Goal: Information Seeking & Learning: Learn about a topic

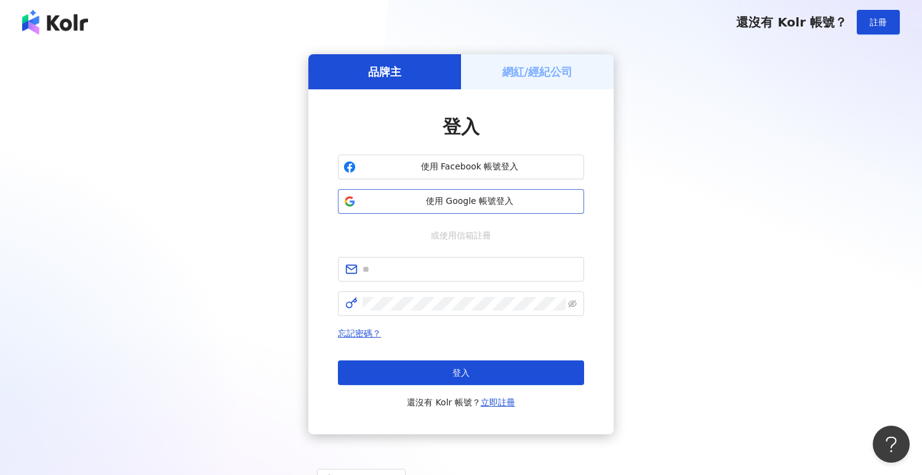
click at [391, 206] on span "使用 Google 帳號登入" at bounding box center [470, 201] width 218 height 12
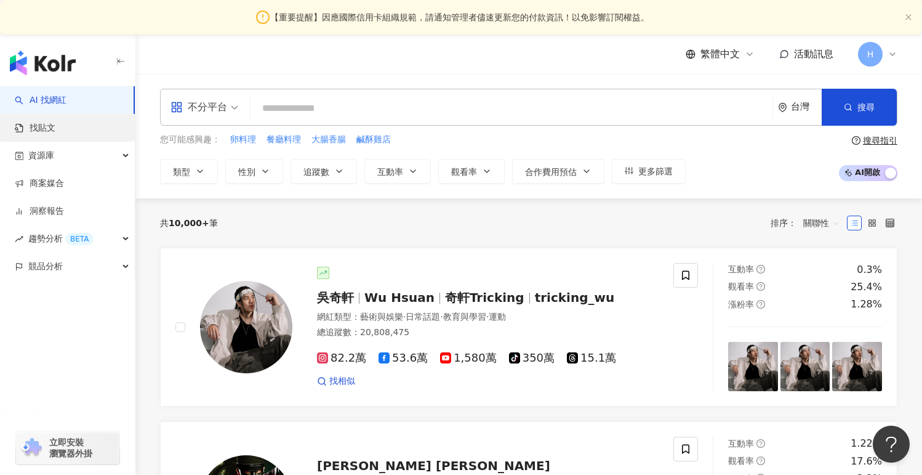
click at [47, 122] on link "找貼文" at bounding box center [35, 128] width 41 height 12
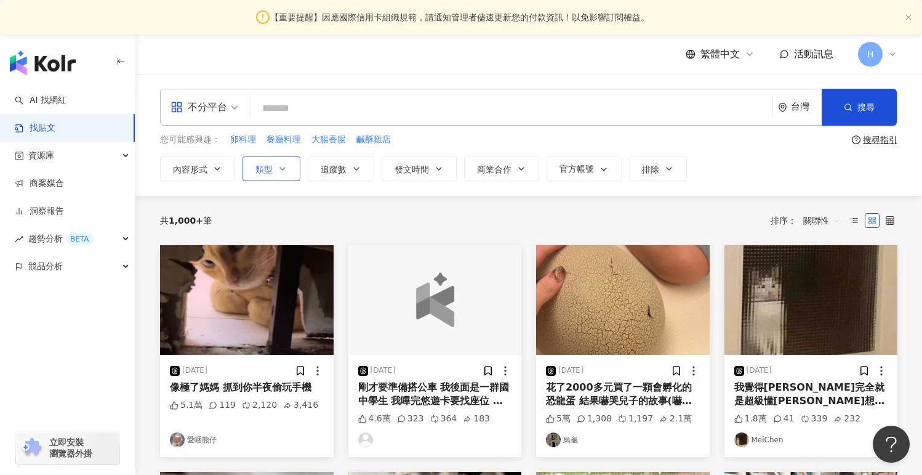
click at [295, 167] on button "類型" at bounding box center [272, 168] width 58 height 25
click at [55, 134] on link "找貼文" at bounding box center [35, 128] width 41 height 12
click at [297, 105] on input "search" at bounding box center [511, 108] width 512 height 26
type input "*"
type input "**"
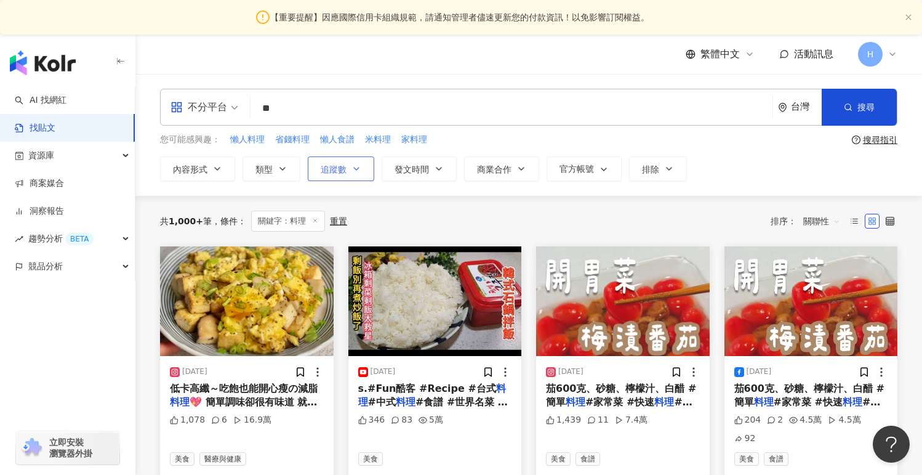
click at [357, 173] on button "追蹤數" at bounding box center [341, 168] width 66 height 25
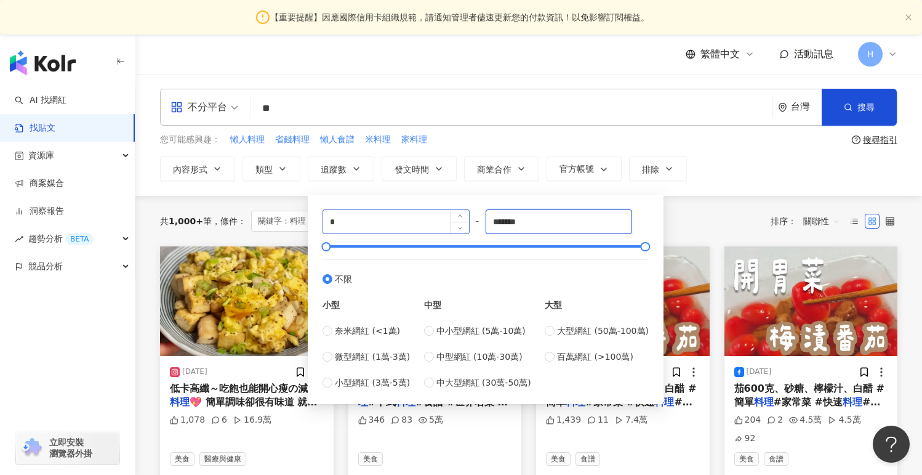
drag, startPoint x: 606, startPoint y: 220, endPoint x: 380, endPoint y: 214, distance: 226.6
click at [380, 214] on div "* - ******* 不限 小型 奈米網紅 (<1萬) 微型網紅 (1萬-3萬) 小型網紅 (3萬-5萬) 中型 中小型網紅 (5萬-10萬) 中型網紅 (…" at bounding box center [486, 299] width 326 height 180
type input "*"
type input "*****"
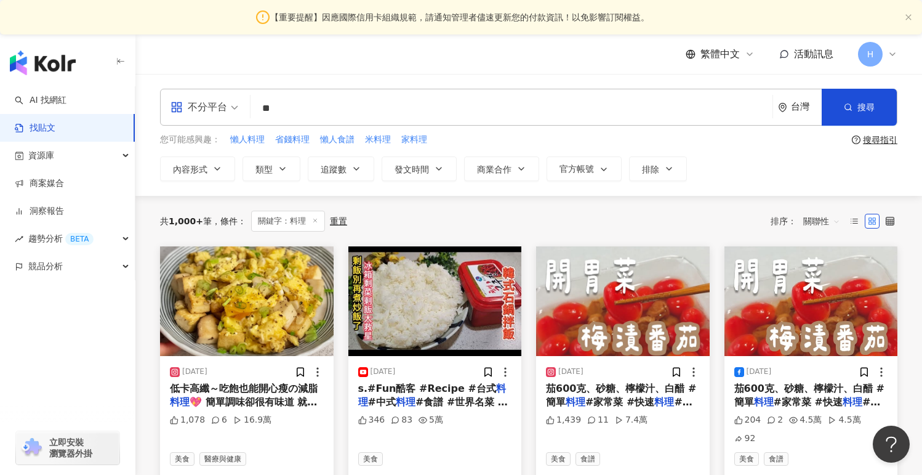
click at [768, 167] on div "內容形式 類型 追蹤數 發文時間 商業合作 官方帳號 排除 * - ***** 不限 小型 奈米網紅 (<1萬) 微型網紅 (1萬-3萬) 小型網紅 (3萬-…" at bounding box center [528, 168] width 737 height 25
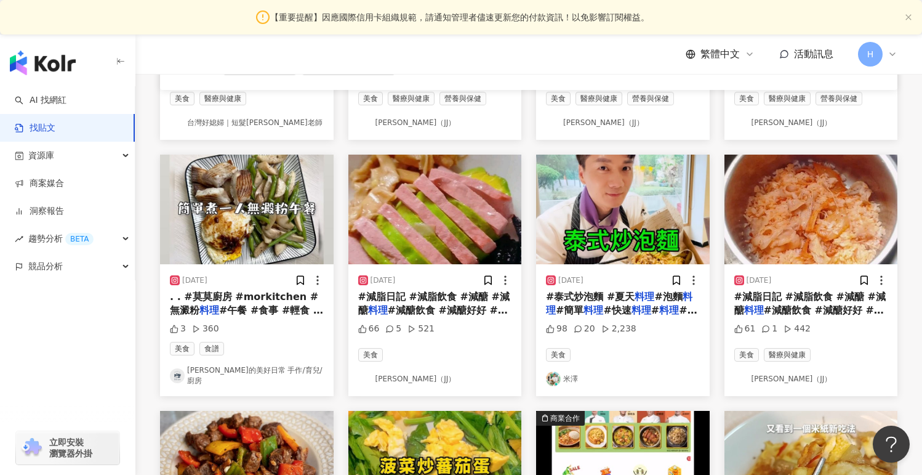
scroll to position [340, 0]
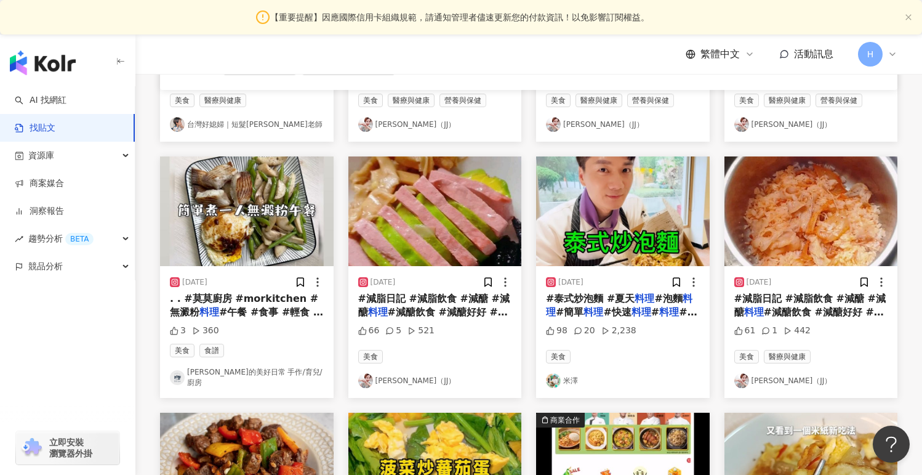
click at [462, 441] on img "button" at bounding box center [435, 467] width 174 height 110
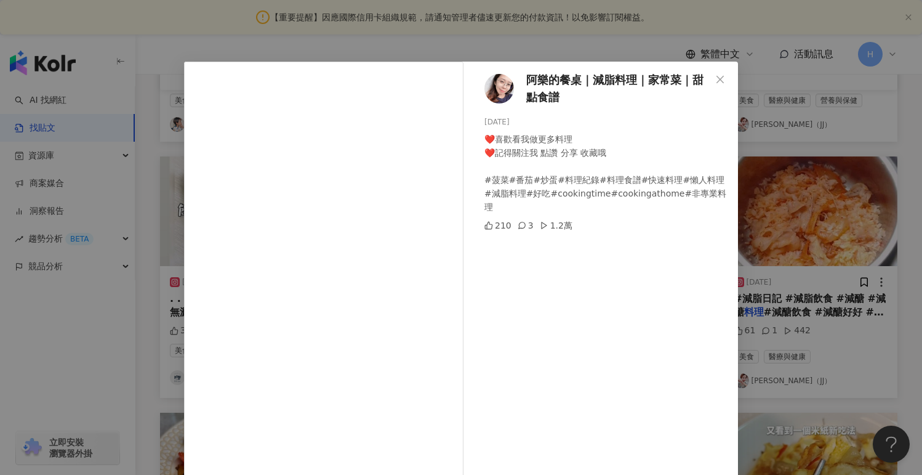
click at [816, 315] on div "阿樂的餐桌｜減脂料理｜家常菜｜甜點食譜 2025/1/12 ❤️喜歡看我做更多料理 ❤️記得關注我 點讚 分享 收藏哦 #菠菜#番茄#炒蛋#料理紀錄#料理食譜…" at bounding box center [461, 237] width 922 height 475
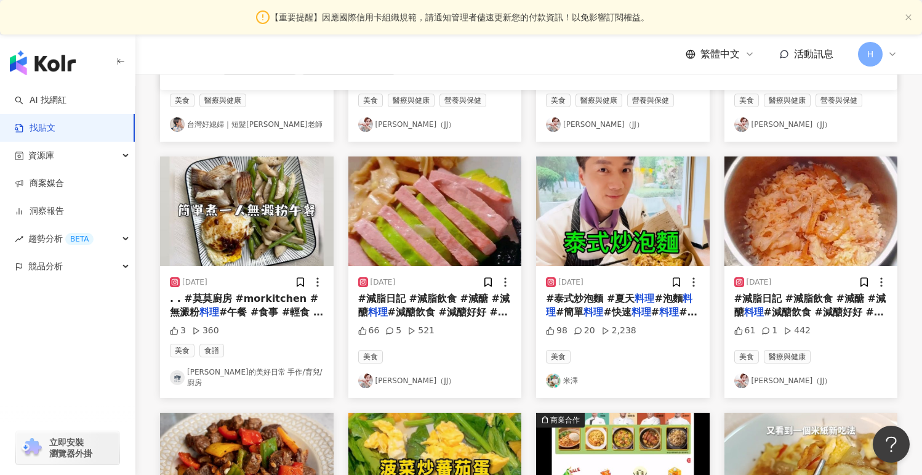
scroll to position [478, 0]
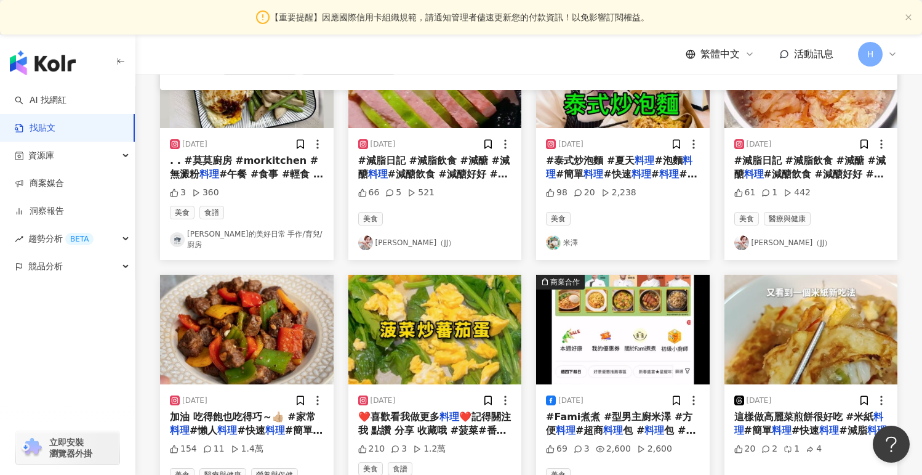
click at [265, 364] on img "button" at bounding box center [247, 330] width 174 height 110
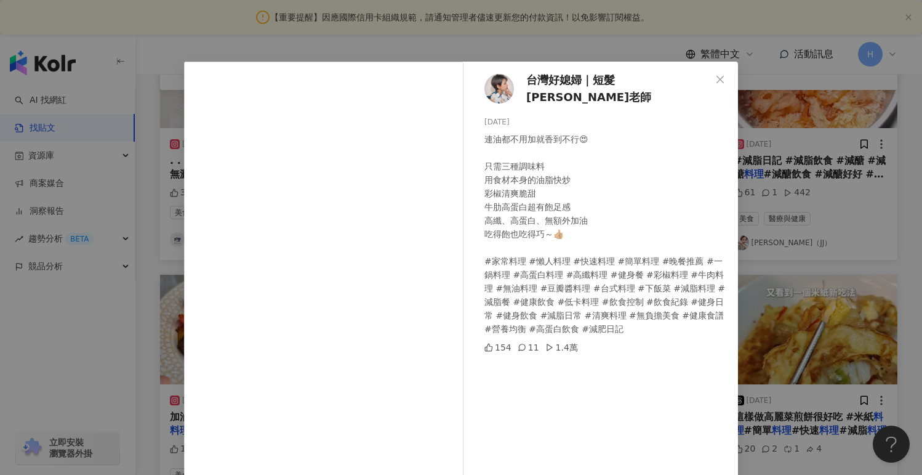
click at [753, 191] on div "台灣好媳婦｜短髮安柏老師 2025/5/4 連油都不用加就香到不行😍 只需三種調味料 用食材本身的油脂快炒 彩椒清爽脆甜 牛肋高蛋白超有飽足感 高纖、高蛋白、…" at bounding box center [461, 237] width 922 height 475
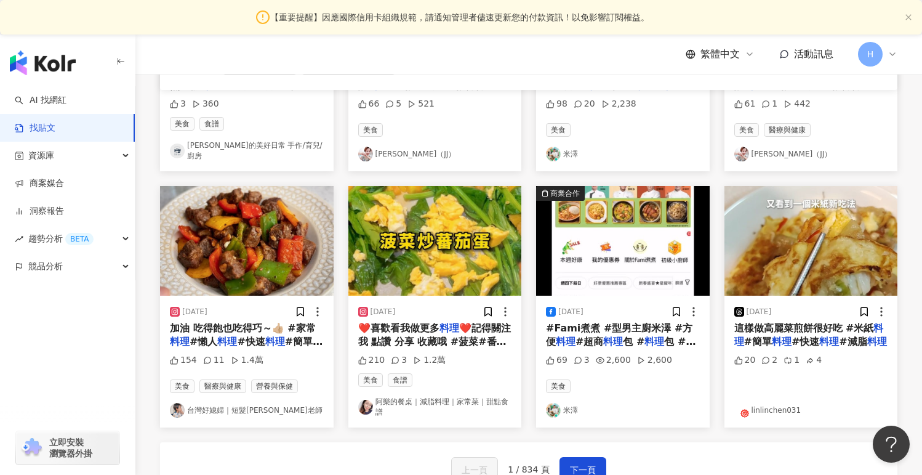
scroll to position [567, 0]
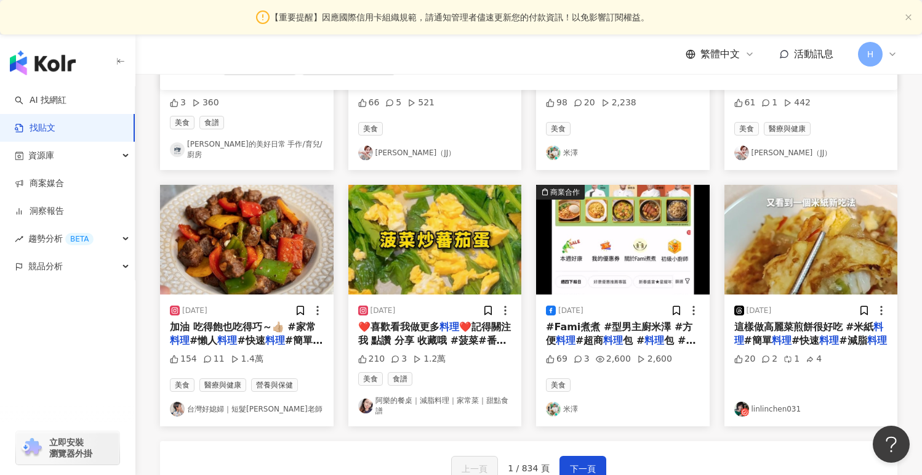
click at [766, 401] on link "linlinchen031" at bounding box center [811, 408] width 154 height 15
click at [249, 404] on link "台灣好媳婦｜短髮安柏老師" at bounding box center [247, 408] width 154 height 15
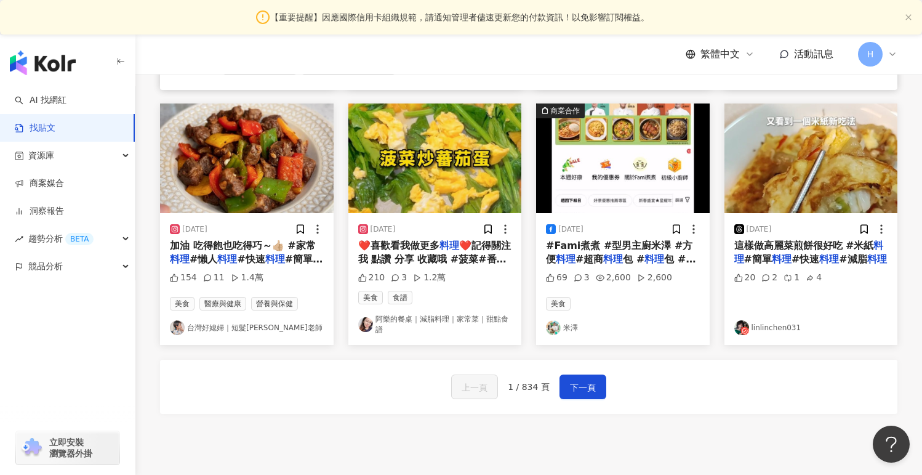
scroll to position [668, 0]
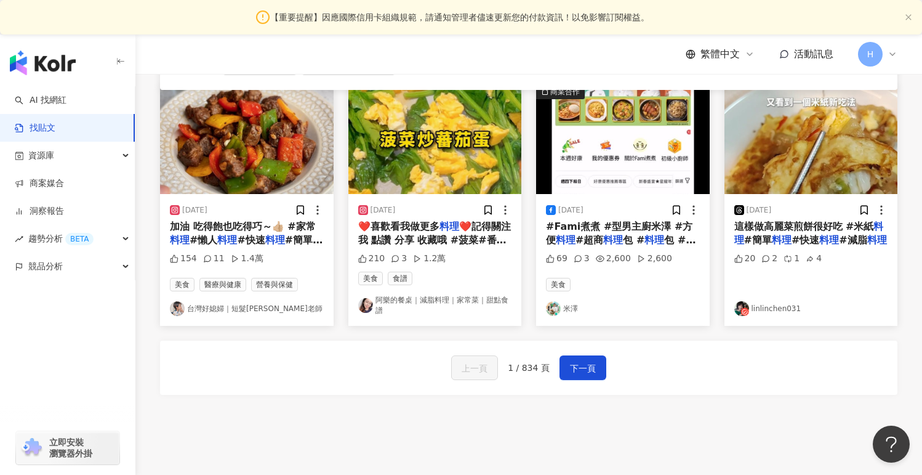
click at [584, 379] on div "上一頁 1 / 834 頁 下一頁" at bounding box center [528, 367] width 737 height 54
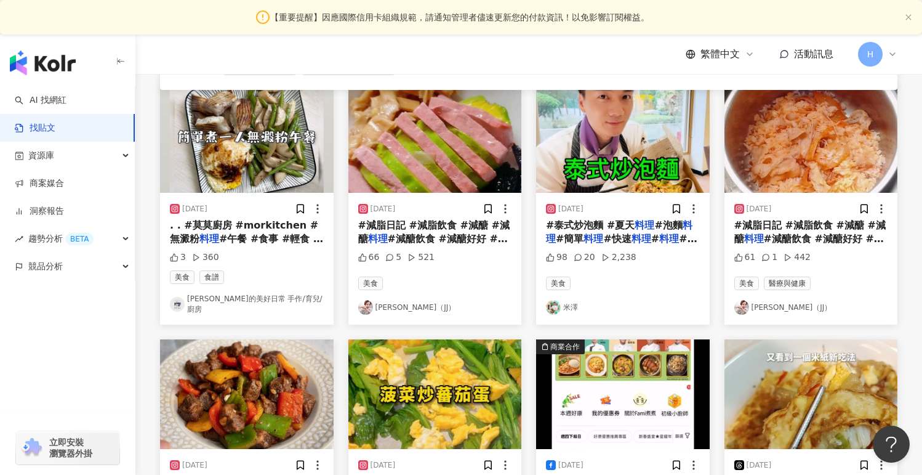
scroll to position [749, 0]
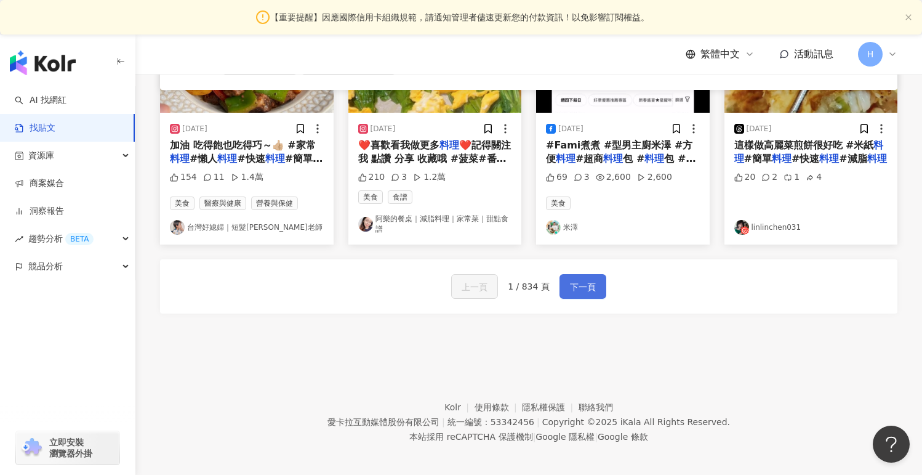
click at [585, 274] on button "下一頁" at bounding box center [582, 286] width 47 height 25
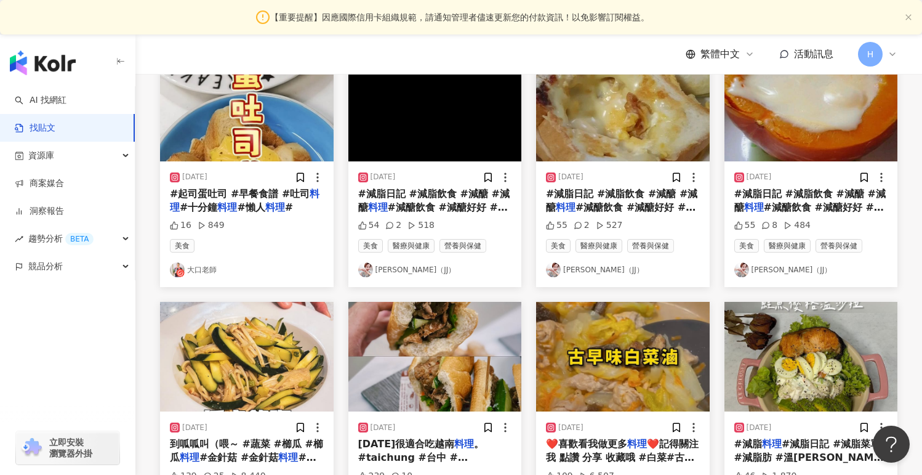
scroll to position [711, 0]
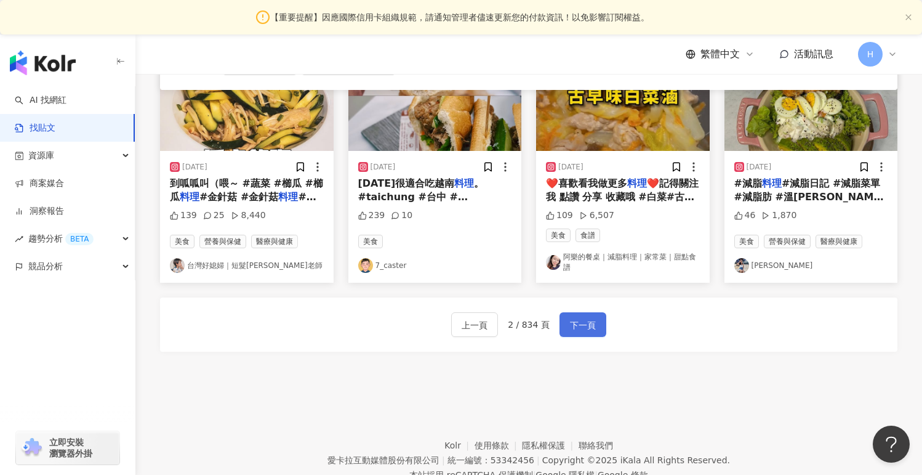
click at [590, 318] on span "下一頁" at bounding box center [583, 325] width 26 height 15
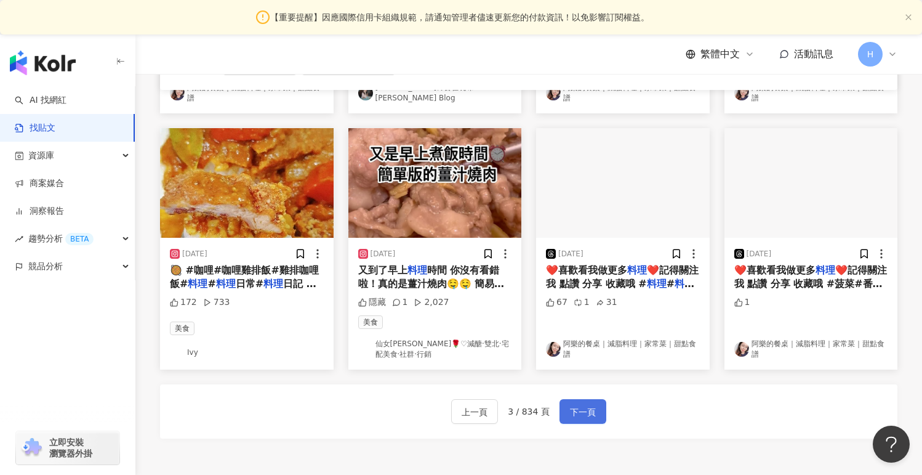
scroll to position [619, 0]
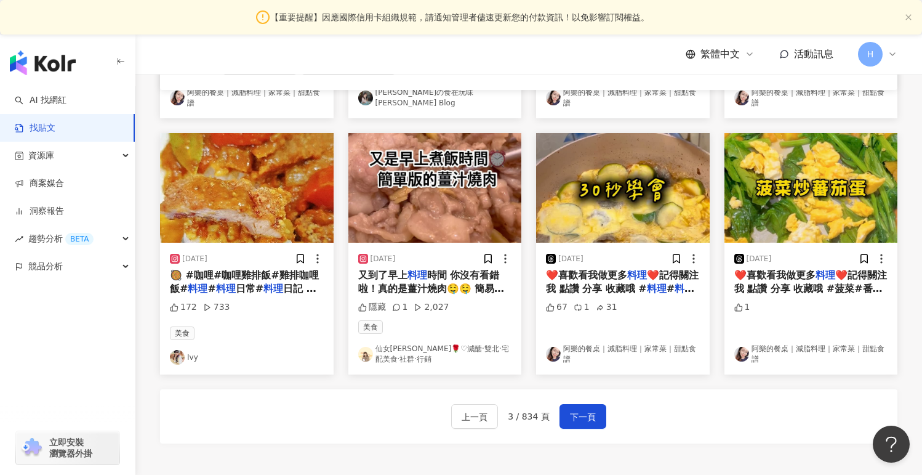
click at [185, 359] on link "Ivy" at bounding box center [247, 357] width 154 height 15
click at [590, 412] on span "下一頁" at bounding box center [583, 416] width 26 height 15
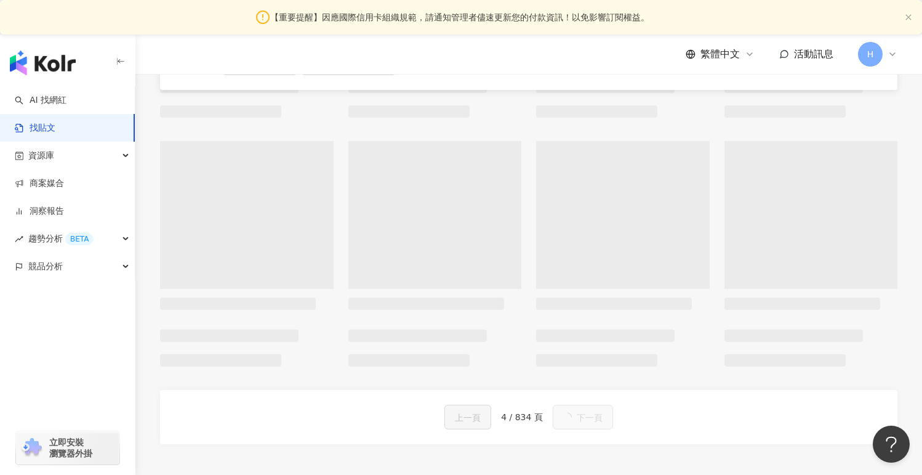
scroll to position [613, 0]
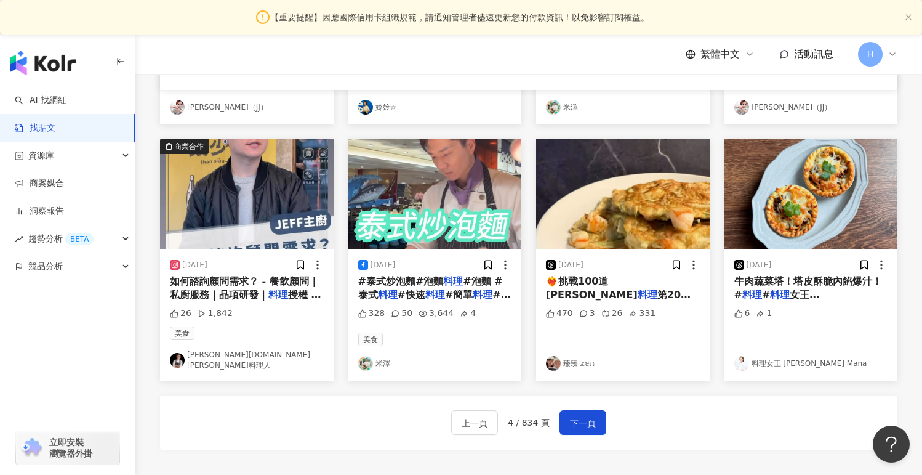
click at [574, 356] on link "臻臻 𝕫𝕖𝕟" at bounding box center [623, 363] width 154 height 15
click at [588, 417] on span "下一頁" at bounding box center [583, 422] width 26 height 15
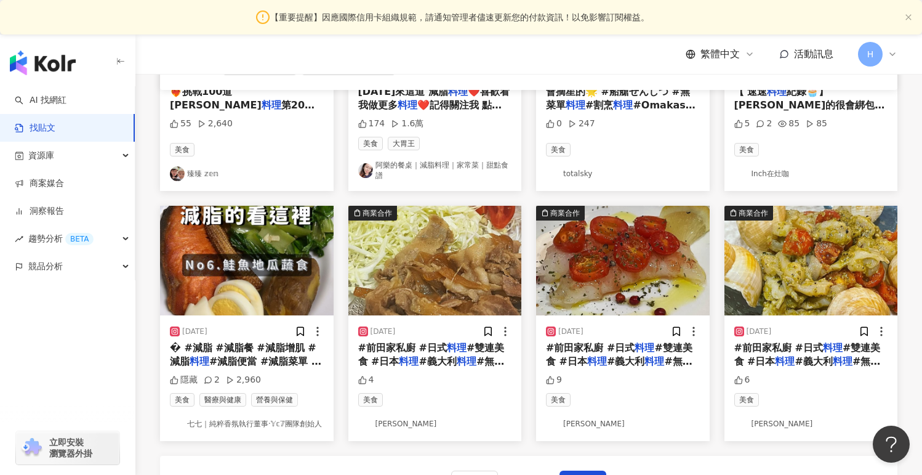
scroll to position [0, 0]
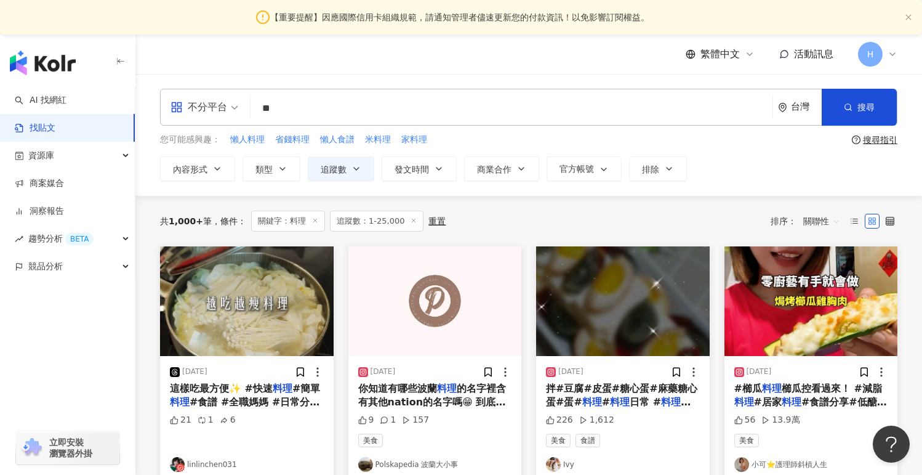
click at [335, 111] on input "**" at bounding box center [511, 108] width 512 height 26
type input "*****"
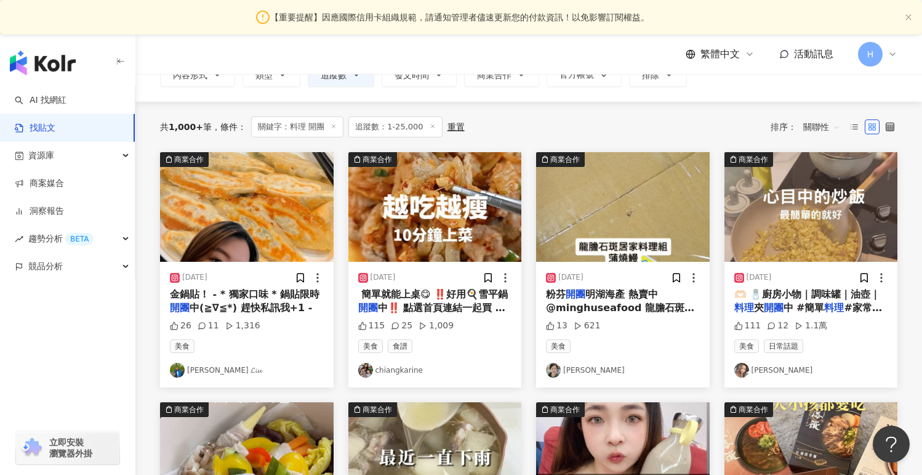
scroll to position [103, 0]
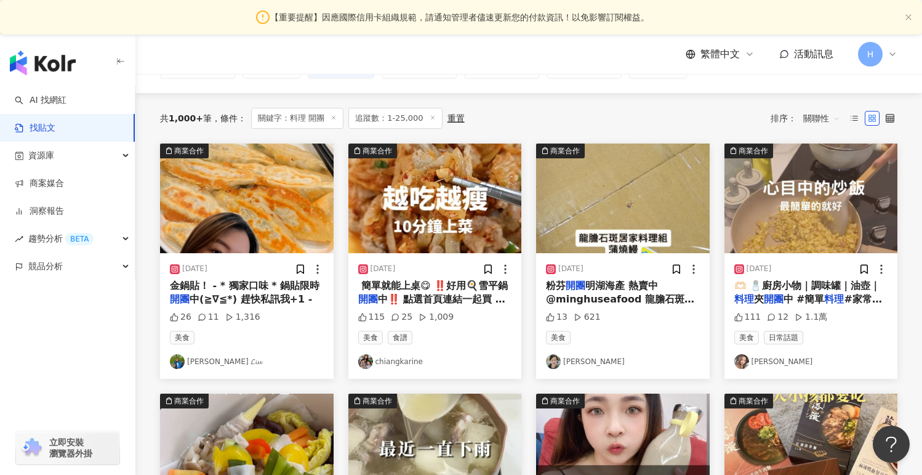
click at [206, 361] on link "𝓐𝓶𝔂 𝓛𝓲𝓾" at bounding box center [247, 361] width 154 height 15
click at [400, 359] on link "chiangkarine" at bounding box center [435, 361] width 154 height 15
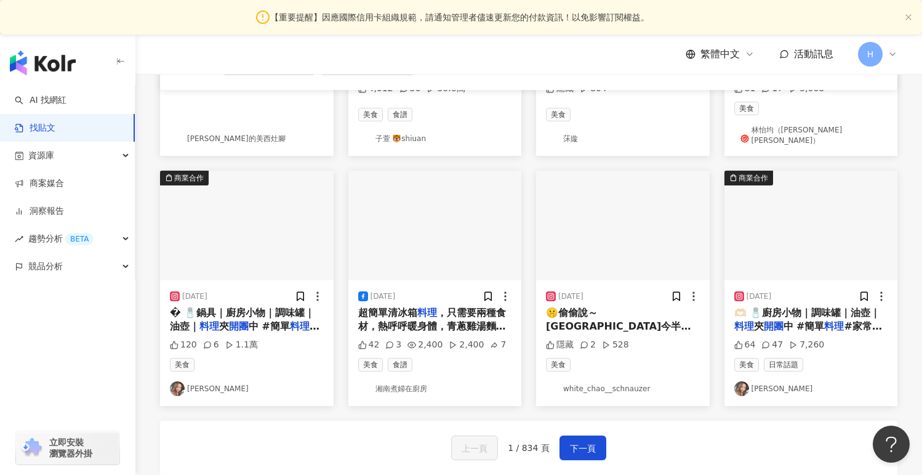
scroll to position [589, 0]
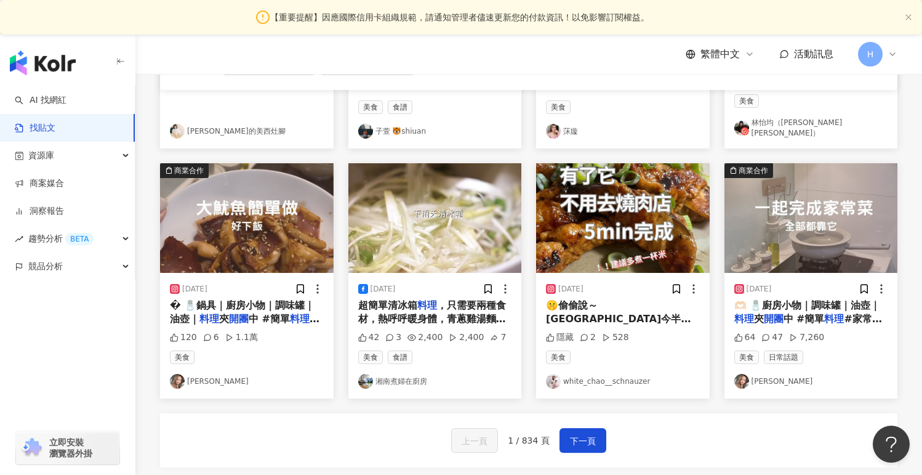
click at [395, 374] on link "湘南煮婦在廚房" at bounding box center [435, 381] width 154 height 15
click at [590, 439] on span "下一頁" at bounding box center [583, 440] width 26 height 15
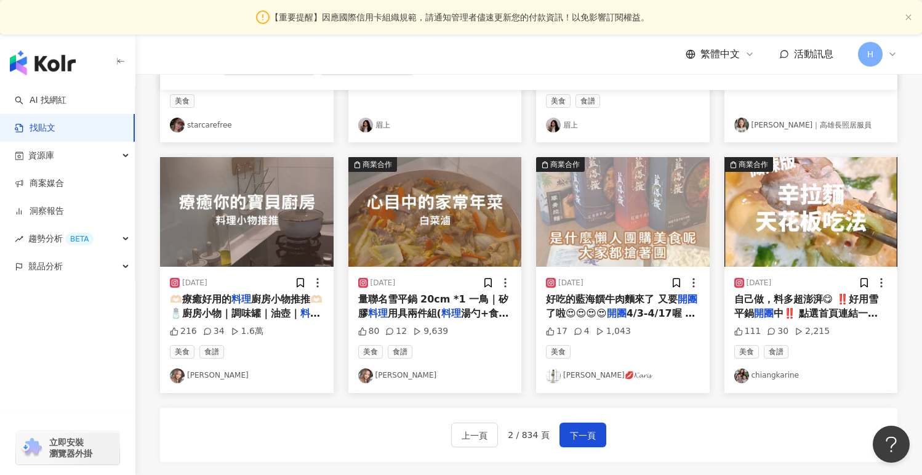
click at [589, 375] on link "韓妡💋𝓚𝓪𝓻𝓲𝓼" at bounding box center [623, 375] width 154 height 15
click at [584, 433] on span "下一頁" at bounding box center [583, 435] width 26 height 15
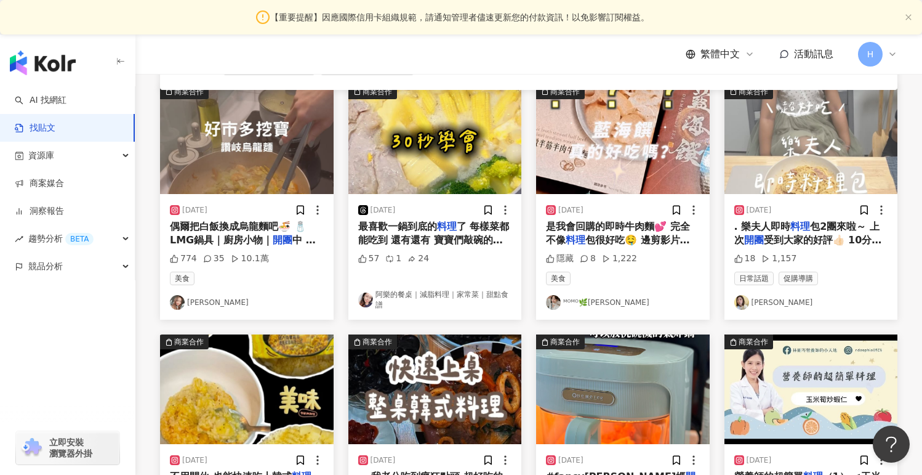
scroll to position [409, 0]
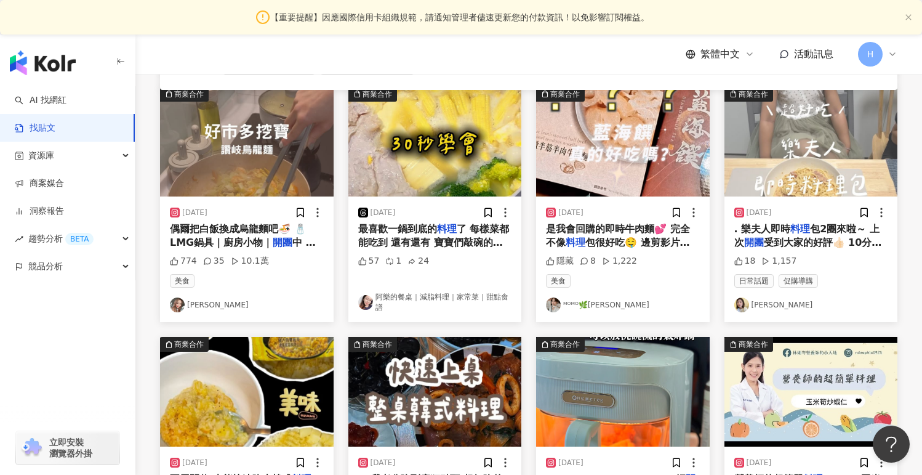
click at [762, 308] on link "林儀臻" at bounding box center [811, 304] width 154 height 15
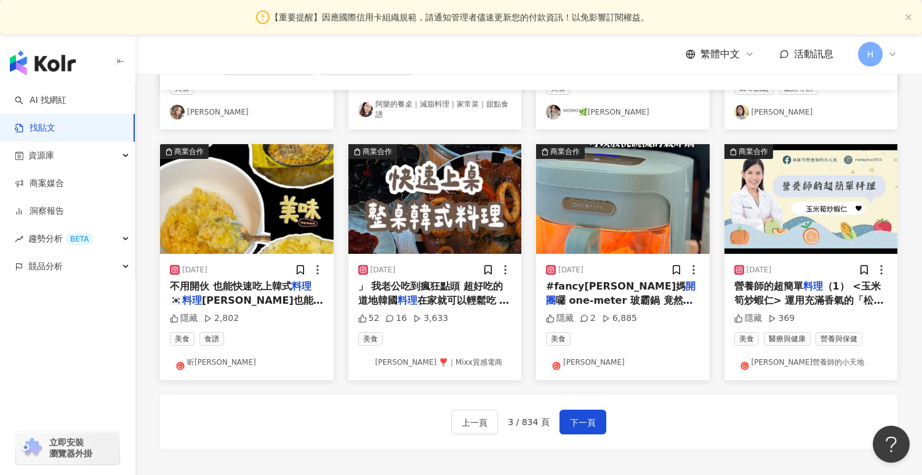
scroll to position [474, 0]
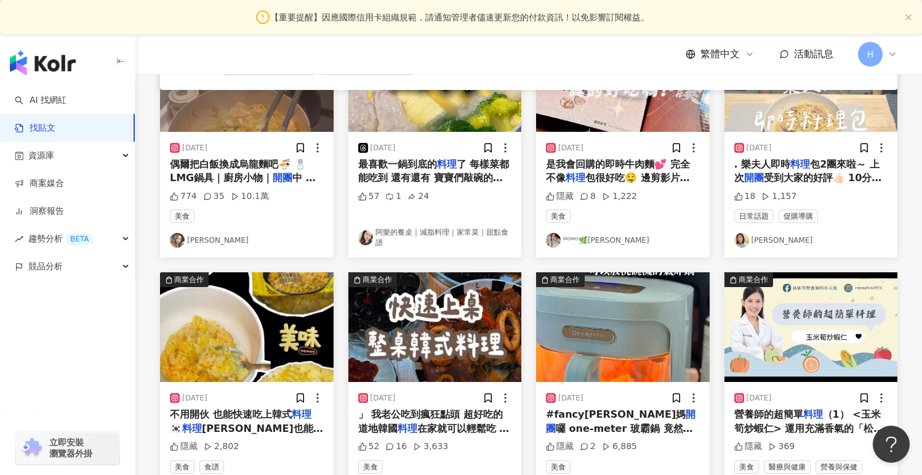
click at [587, 240] on link "ᴹᴼᴹᴼ🌿福田圓子" at bounding box center [623, 240] width 154 height 15
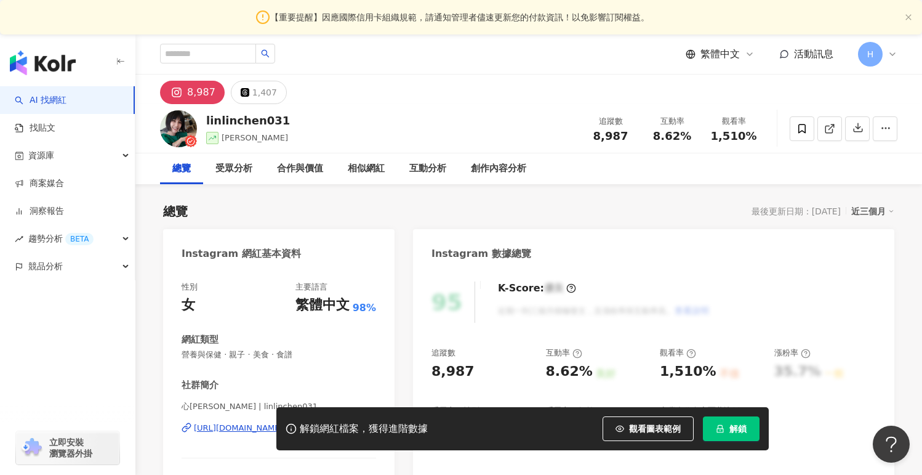
click at [213, 425] on div "解鎖網紅檔案，獲得進階數據 觀看圖表範例 解鎖" at bounding box center [461, 428] width 922 height 43
click at [320, 364] on div "性別 女 主要語言 繁體中文 98% 網紅類型 營養與保健 · 親子 · 美食 · 食譜 社群簡介 心蒂 Cindywu | linlinchen031 ht…" at bounding box center [279, 387] width 194 height 212
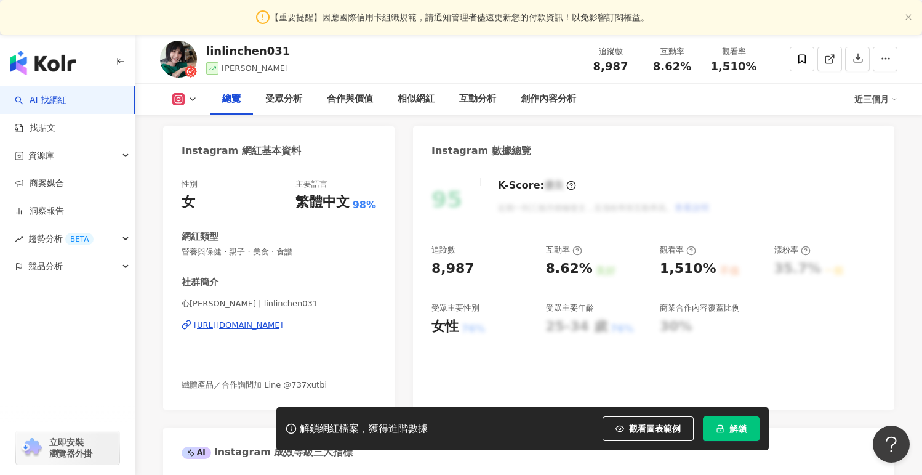
scroll to position [132, 0]
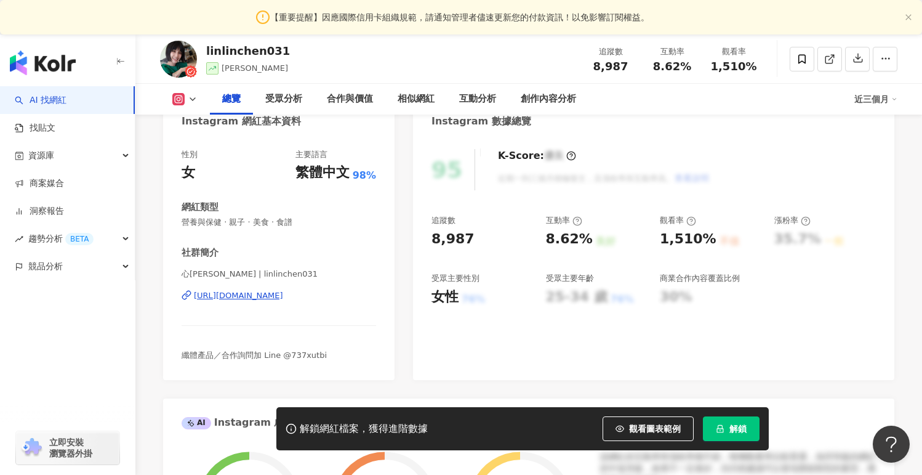
click at [271, 297] on div "https://www.instagram.com/linlinchen031/" at bounding box center [238, 295] width 89 height 11
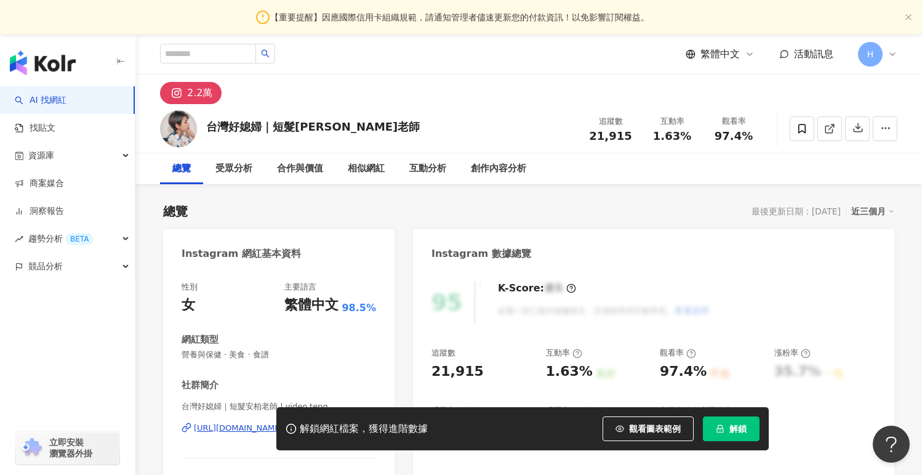
click at [251, 430] on div "解鎖網紅檔案，獲得進階數據 觀看圖表範例 解鎖" at bounding box center [461, 428] width 922 height 43
click at [242, 427] on div "解鎖網紅檔案，獲得進階數據 觀看圖表範例 解鎖" at bounding box center [461, 428] width 922 height 43
click at [243, 431] on div "解鎖網紅檔案，獲得進階數據 觀看圖表範例 解鎖" at bounding box center [461, 428] width 922 height 43
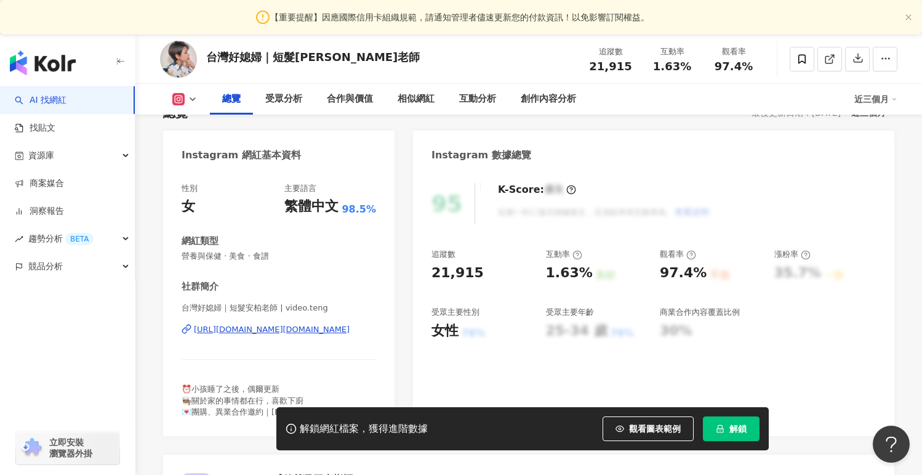
scroll to position [103, 0]
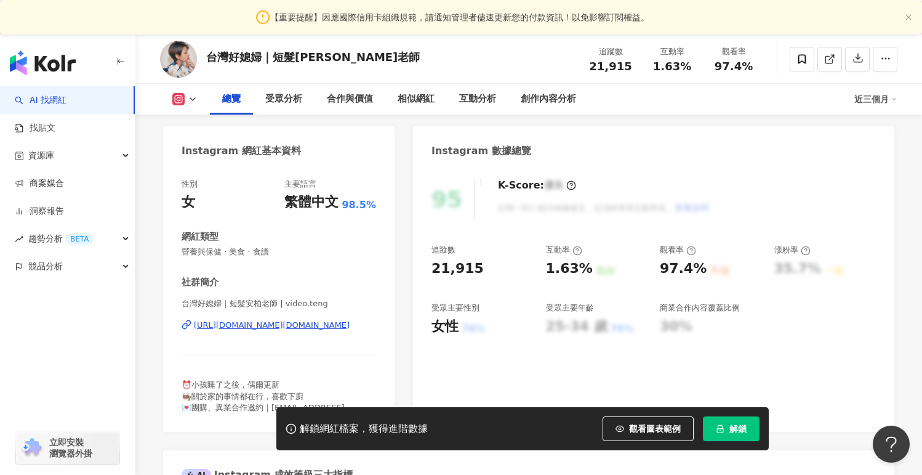
click at [283, 328] on div "https://www.instagram.com/video.teng/" at bounding box center [272, 324] width 156 height 11
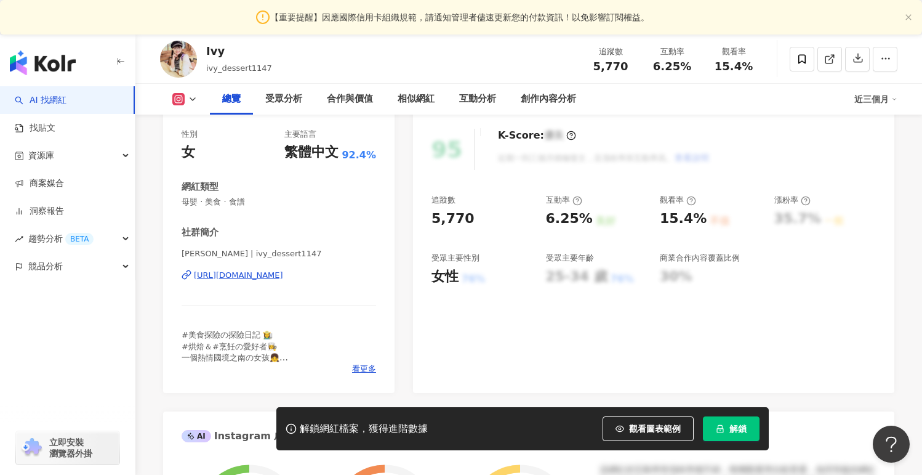
scroll to position [154, 0]
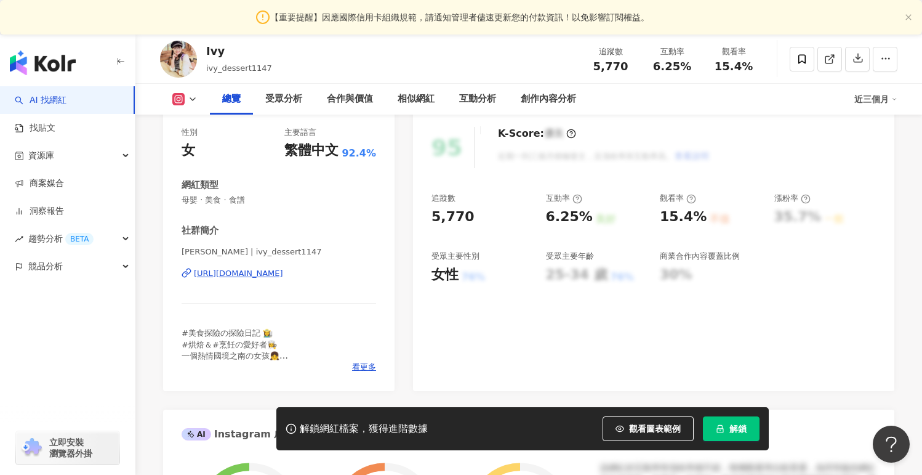
click at [311, 281] on div "[PERSON_NAME] | ivy_dessert1147 [URL][DOMAIN_NAME]" at bounding box center [279, 282] width 194 height 72
click at [283, 272] on div "https://www.instagram.com/ivy_dessert1147/" at bounding box center [238, 273] width 89 height 11
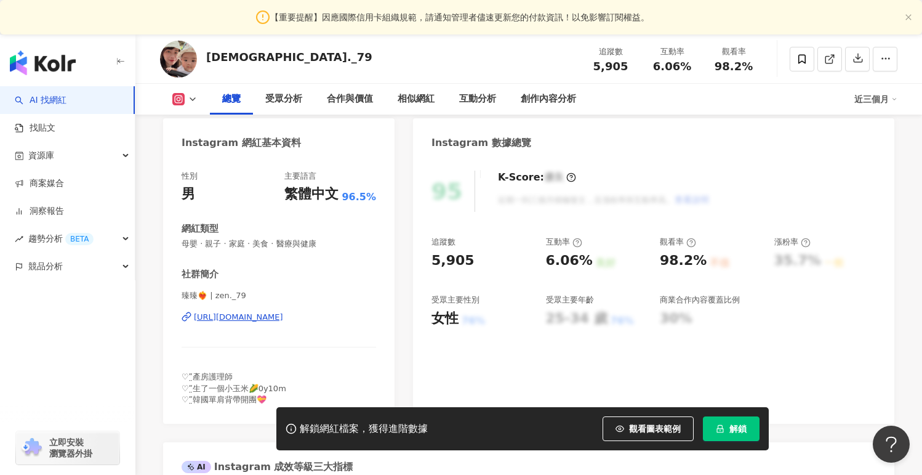
scroll to position [120, 0]
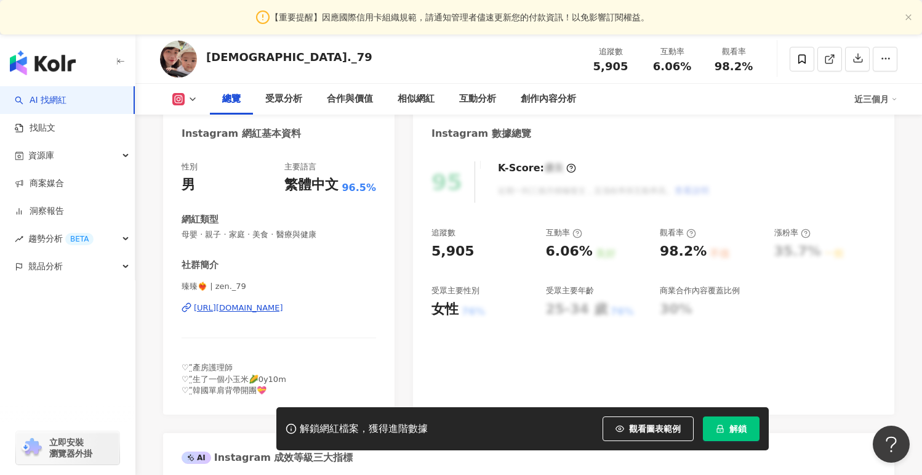
click at [259, 309] on div "[URL][DOMAIN_NAME]" at bounding box center [238, 307] width 89 height 11
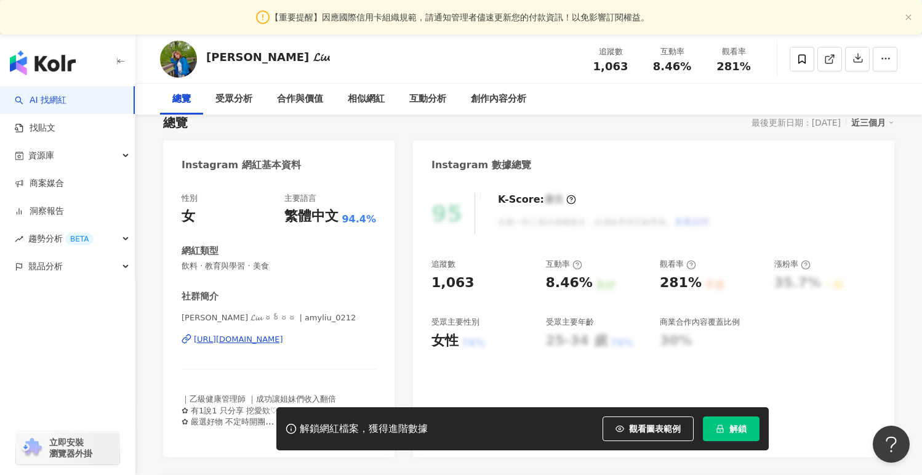
scroll to position [104, 0]
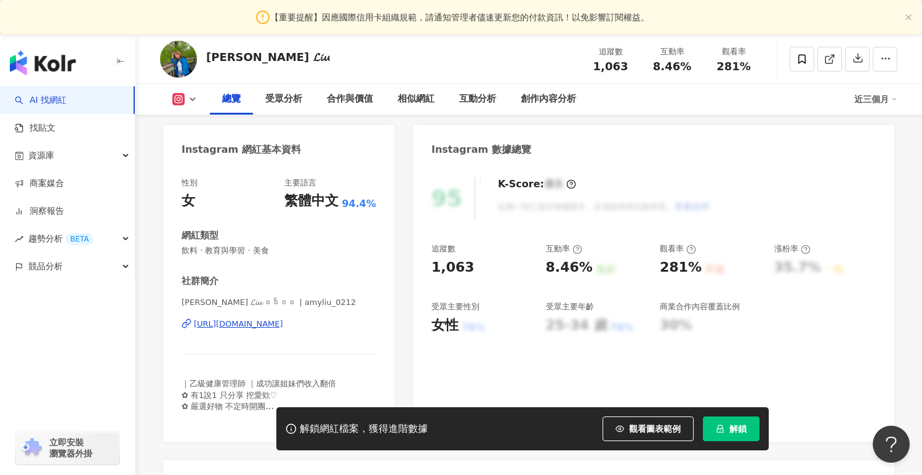
click at [271, 323] on div "[URL][DOMAIN_NAME]" at bounding box center [238, 323] width 89 height 11
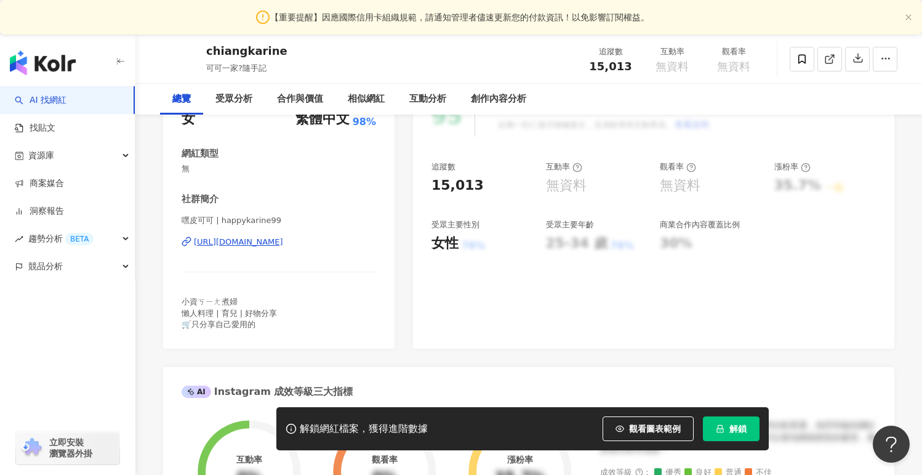
scroll to position [195, 0]
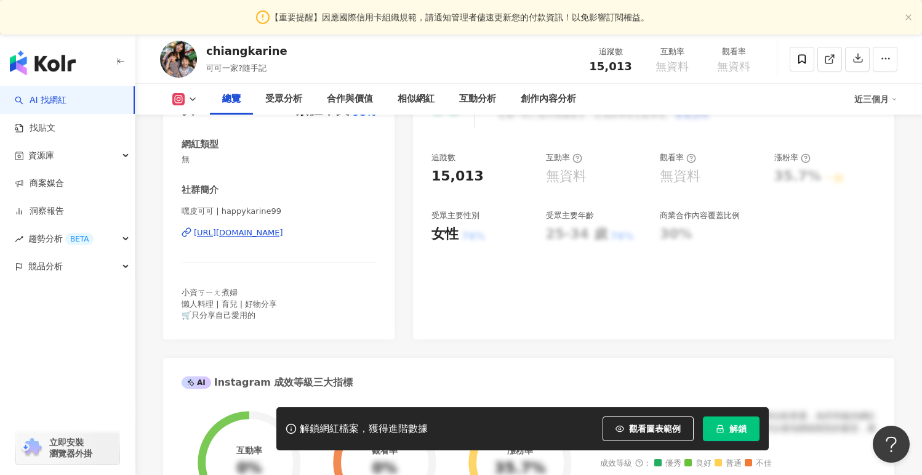
click at [272, 222] on div "嘿皮可可 | happykarine99 https://www.instagram.com/happykarine99/" at bounding box center [279, 242] width 194 height 72
click at [275, 238] on div "嘿皮可可 | happykarine99 https://www.instagram.com/happykarine99/" at bounding box center [279, 242] width 194 height 72
click at [276, 234] on div "https://www.instagram.com/happykarine99/" at bounding box center [238, 232] width 89 height 11
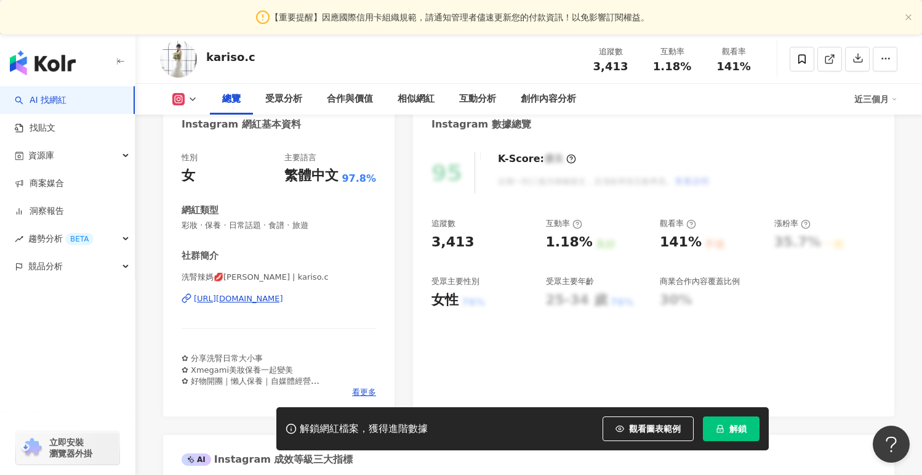
scroll to position [158, 0]
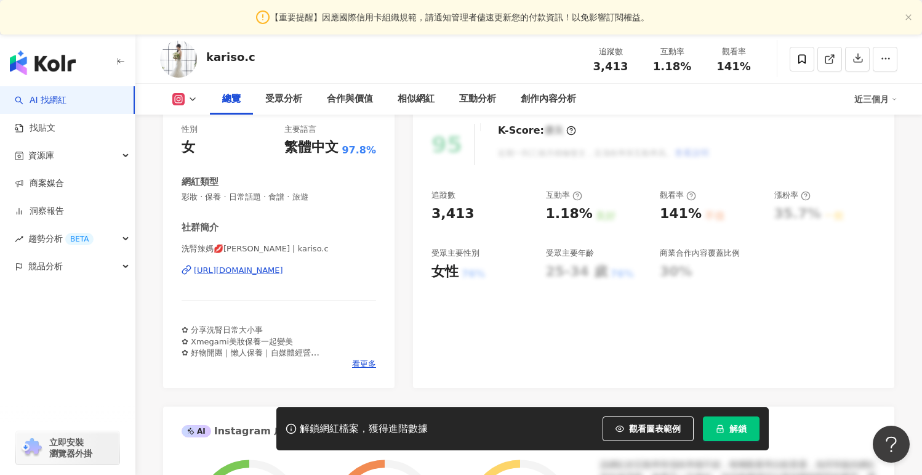
click at [283, 265] on div "https://www.instagram.com/kariso.c/" at bounding box center [238, 270] width 89 height 11
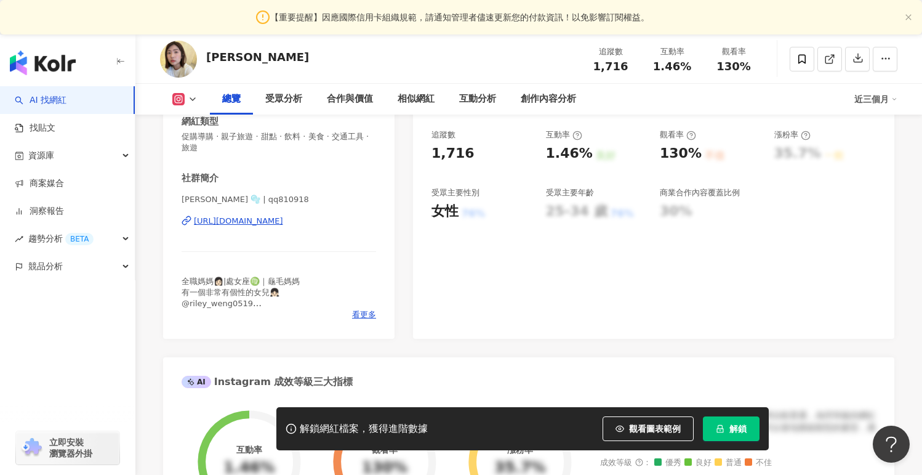
scroll to position [221, 0]
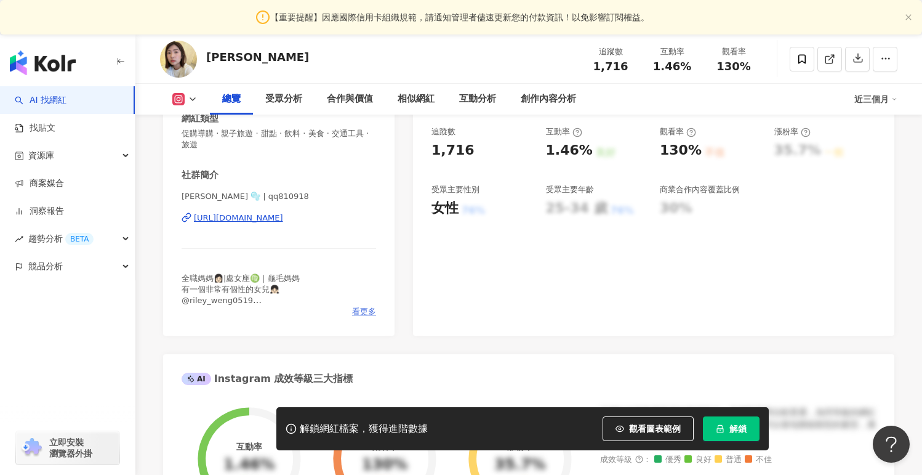
click at [363, 314] on span "看更多" at bounding box center [364, 311] width 24 height 11
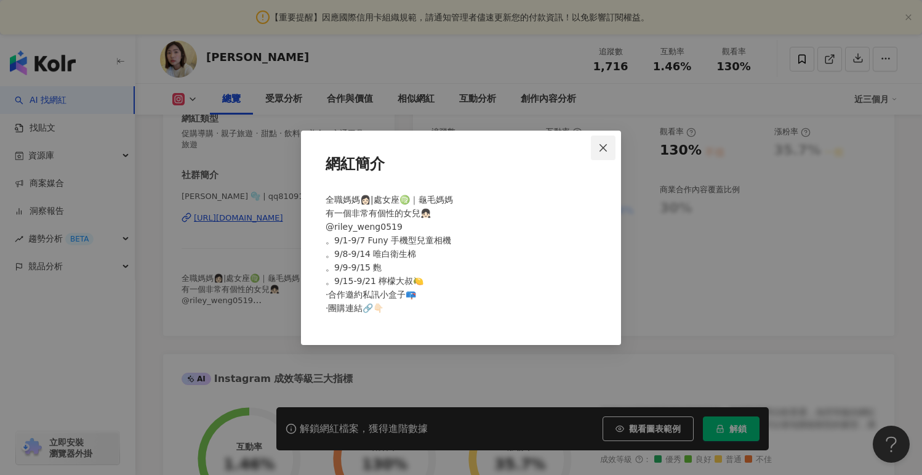
click at [611, 140] on button "Close" at bounding box center [603, 147] width 25 height 25
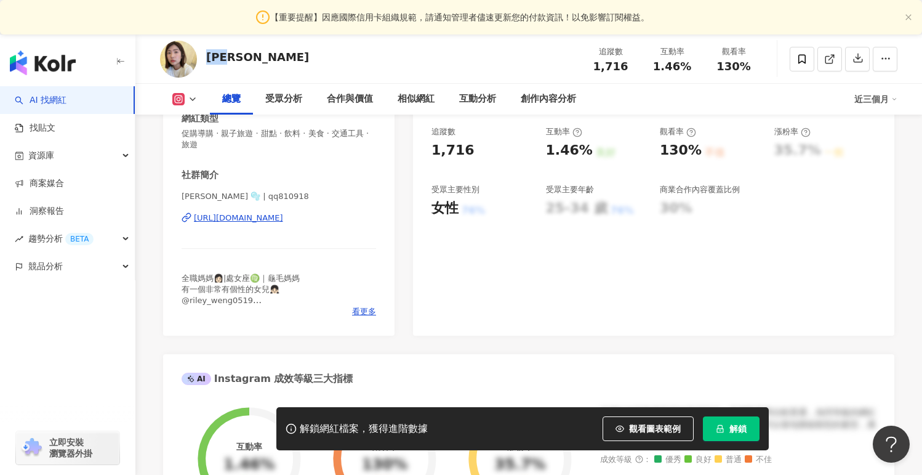
drag, startPoint x: 245, startPoint y: 58, endPoint x: 207, endPoint y: 58, distance: 38.2
click at [207, 58] on div "[PERSON_NAME] 追蹤數 1,716 互動率 1.46% 觀看率 130%" at bounding box center [528, 58] width 787 height 49
copy div "[PERSON_NAME]"
click at [283, 222] on div "[URL][DOMAIN_NAME]" at bounding box center [238, 217] width 89 height 11
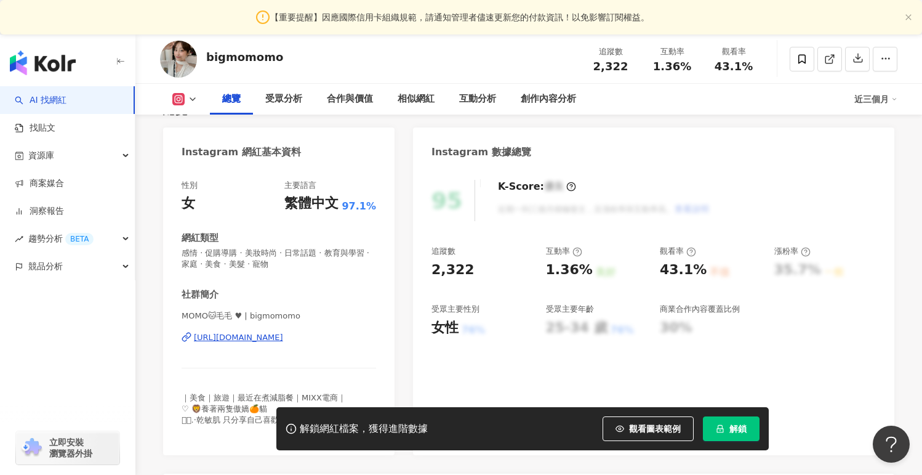
scroll to position [180, 0]
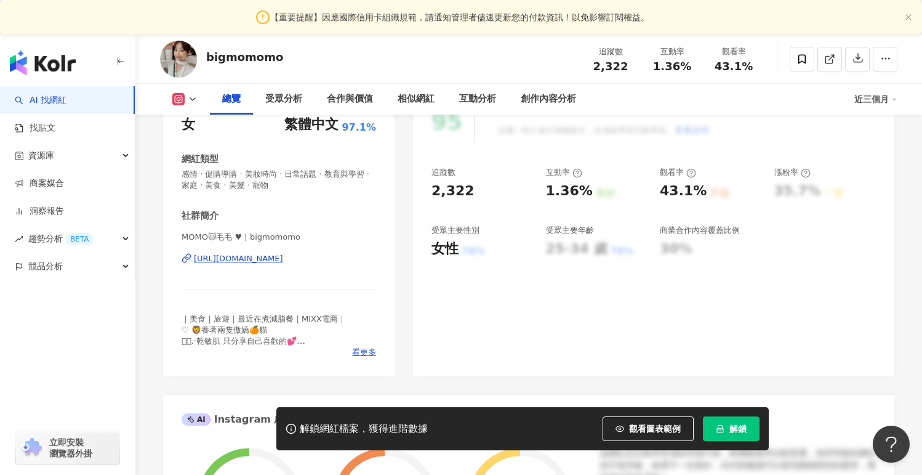
click at [283, 254] on div "[URL][DOMAIN_NAME]" at bounding box center [238, 258] width 89 height 11
